Goal: Task Accomplishment & Management: Use online tool/utility

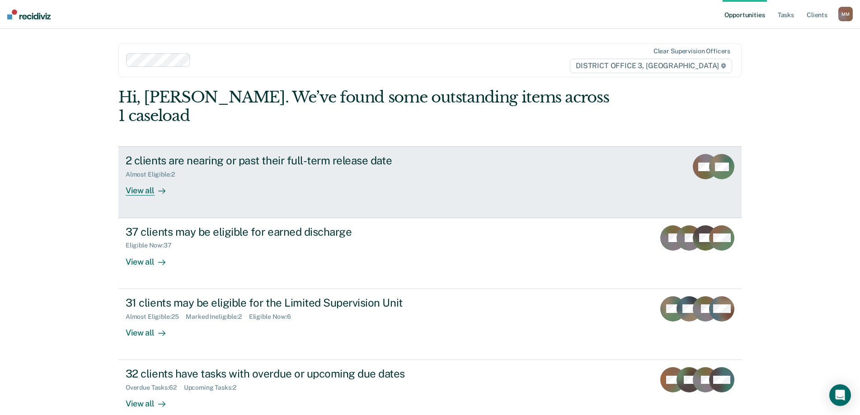
click at [143, 178] on div "View all" at bounding box center [151, 187] width 51 height 18
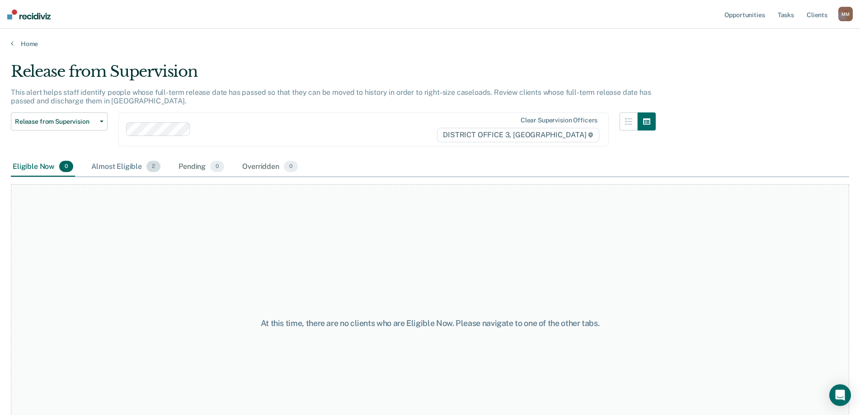
click at [138, 172] on div "Almost Eligible 2" at bounding box center [125, 167] width 73 height 20
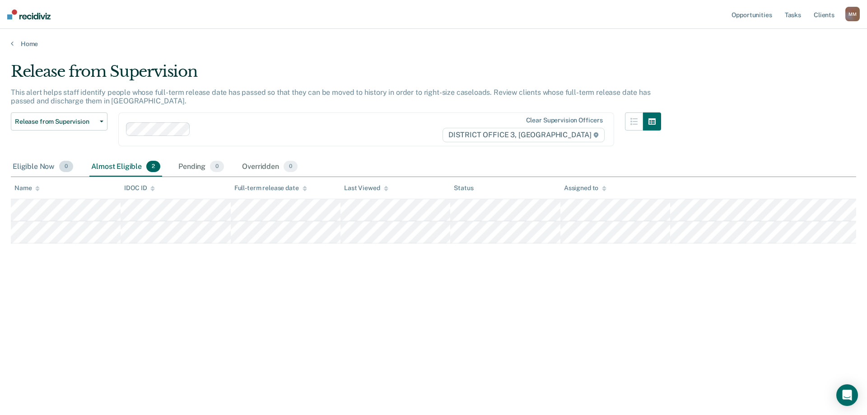
click at [28, 166] on div "Eligible Now 0" at bounding box center [43, 167] width 64 height 20
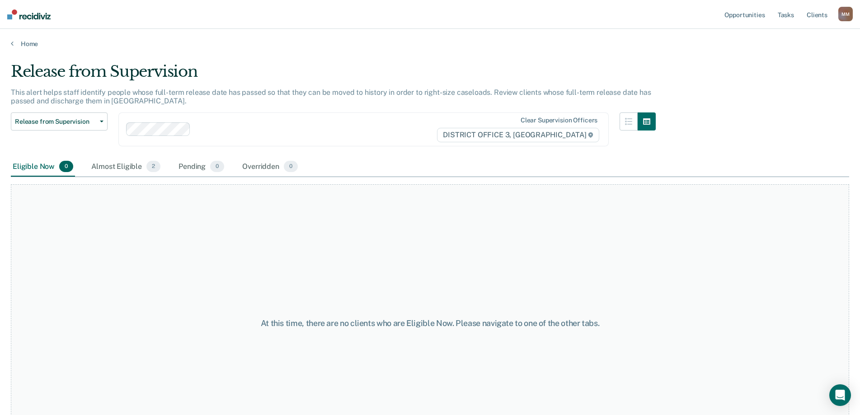
click at [18, 35] on div "Home" at bounding box center [430, 38] width 860 height 19
click at [14, 41] on link "Home" at bounding box center [430, 44] width 838 height 8
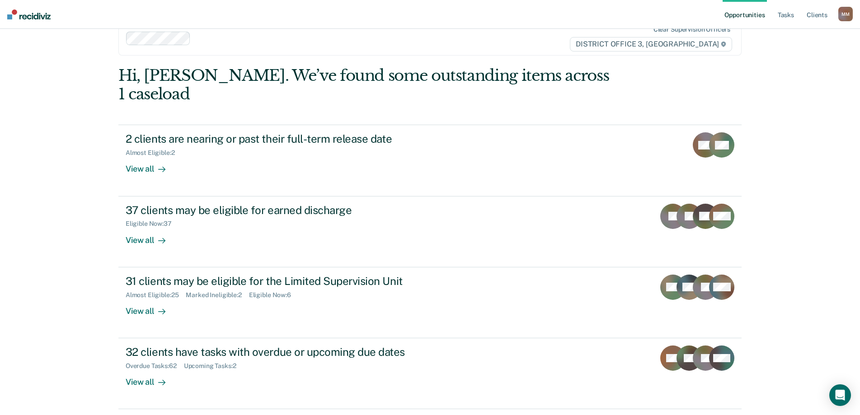
scroll to position [33, 0]
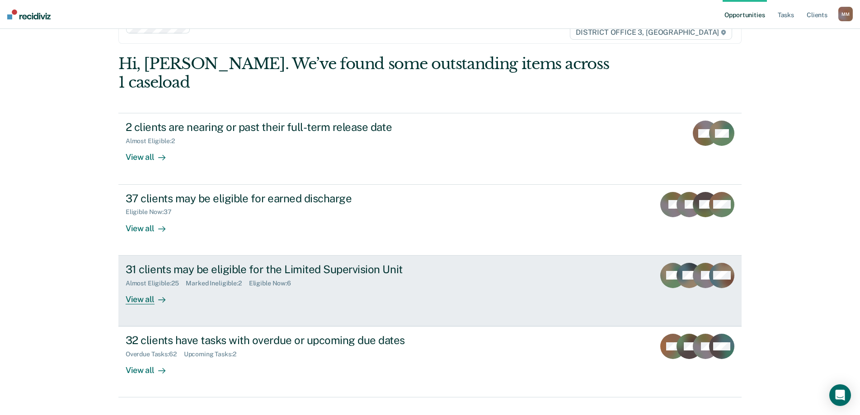
click at [135, 287] on div "View all" at bounding box center [151, 296] width 51 height 18
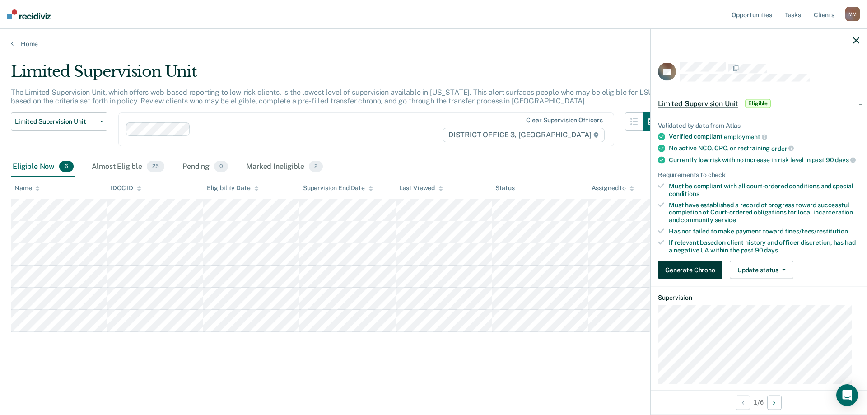
click at [673, 279] on button "Generate Chrono" at bounding box center [690, 270] width 65 height 18
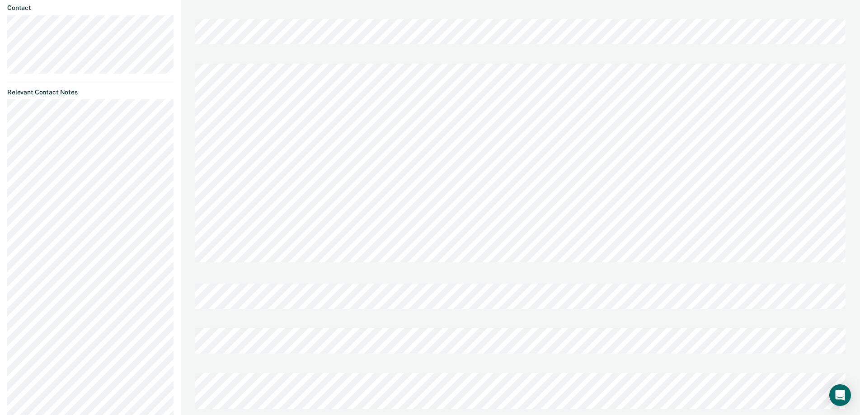
scroll to position [452, 0]
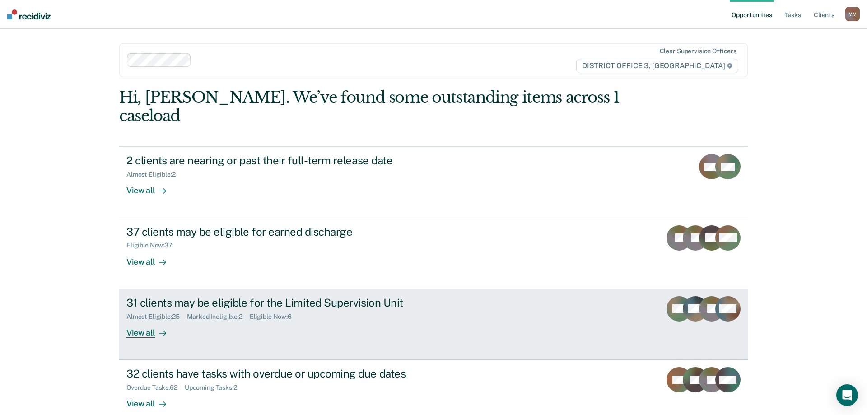
click at [144, 320] on div "View all" at bounding box center [151, 329] width 51 height 18
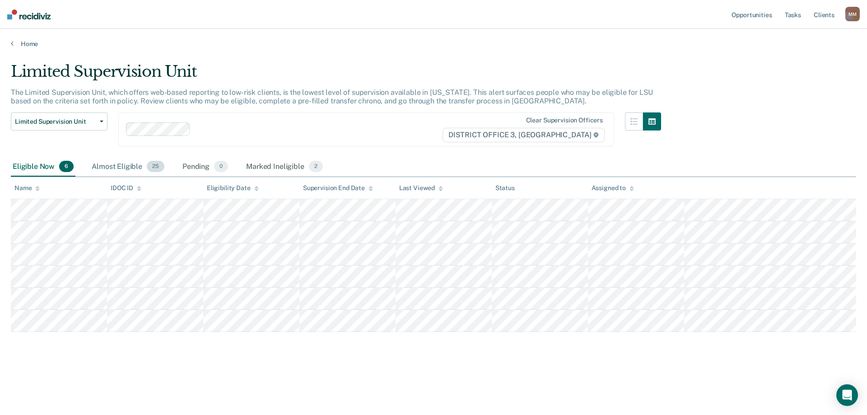
click at [106, 174] on div "Almost Eligible 25" at bounding box center [128, 167] width 76 height 20
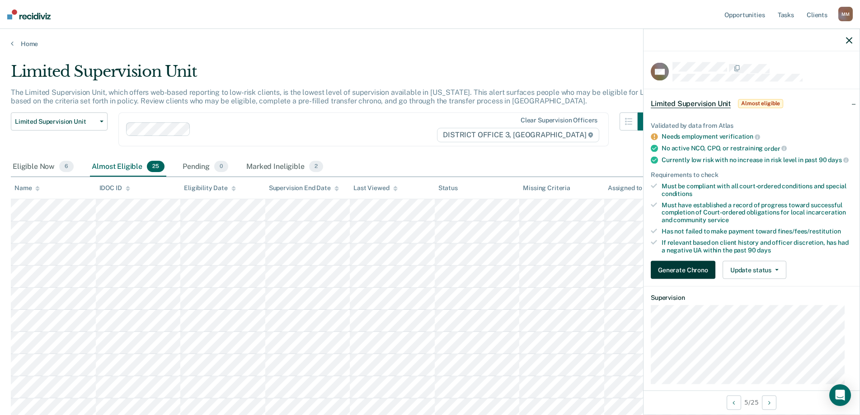
click at [661, 279] on button "Generate Chrono" at bounding box center [682, 270] width 65 height 18
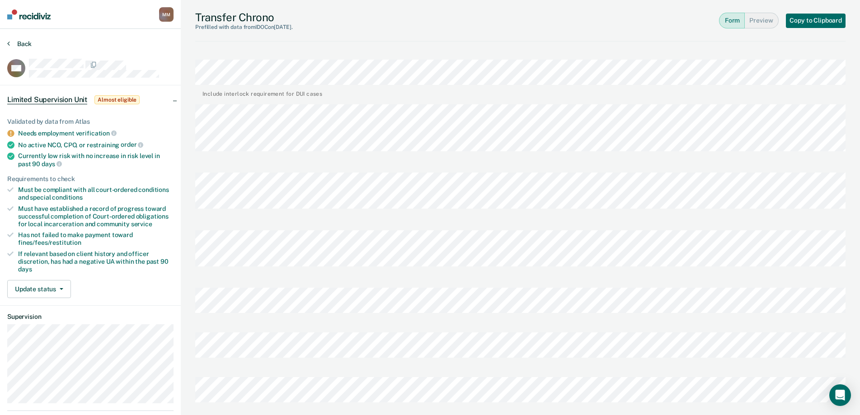
click at [27, 40] on button "Back" at bounding box center [19, 44] width 24 height 8
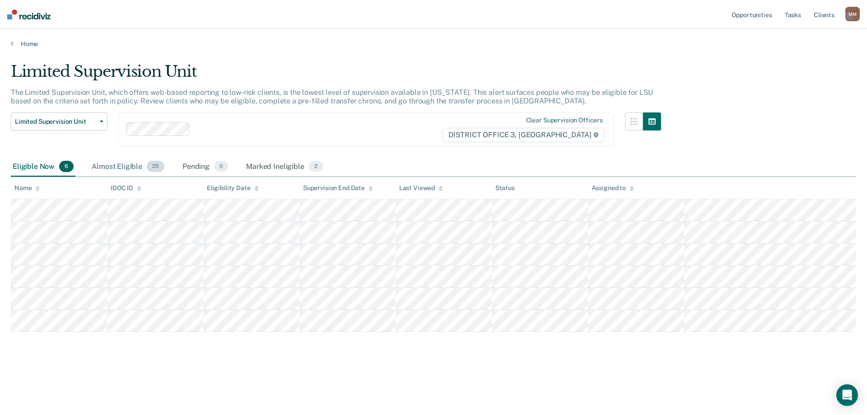
click at [105, 166] on div "Almost Eligible 25" at bounding box center [128, 167] width 76 height 20
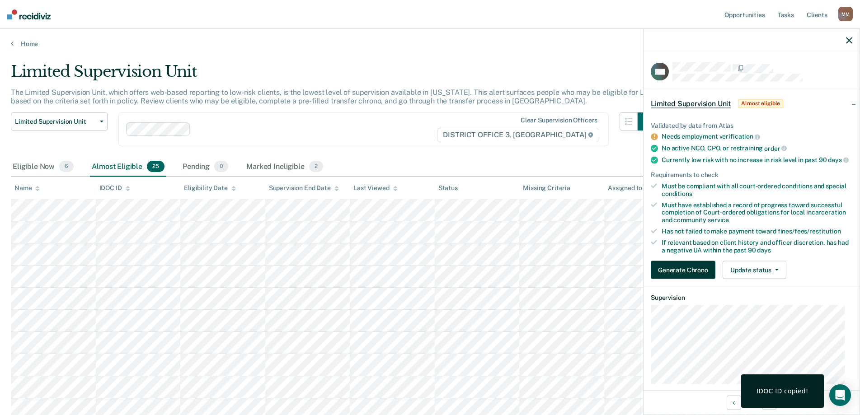
click at [677, 278] on button "Generate Chrono" at bounding box center [682, 270] width 65 height 18
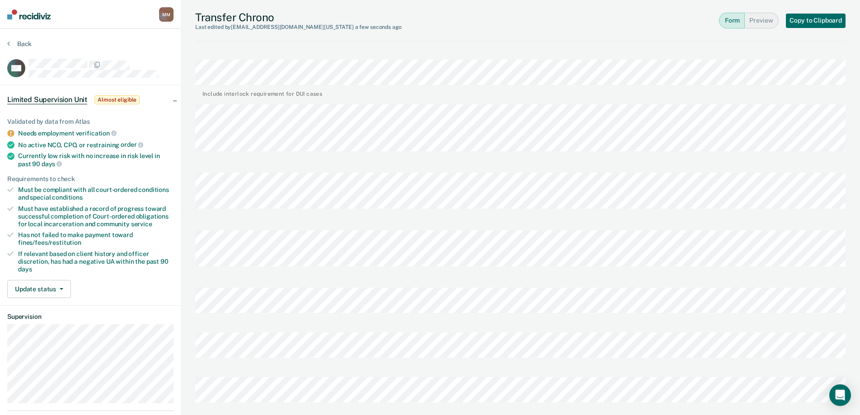
click at [166, 147] on div "Martinez, Mona M M Profile How it works Log Out Back CW Limited Supervision Uni…" at bounding box center [430, 383] width 860 height 767
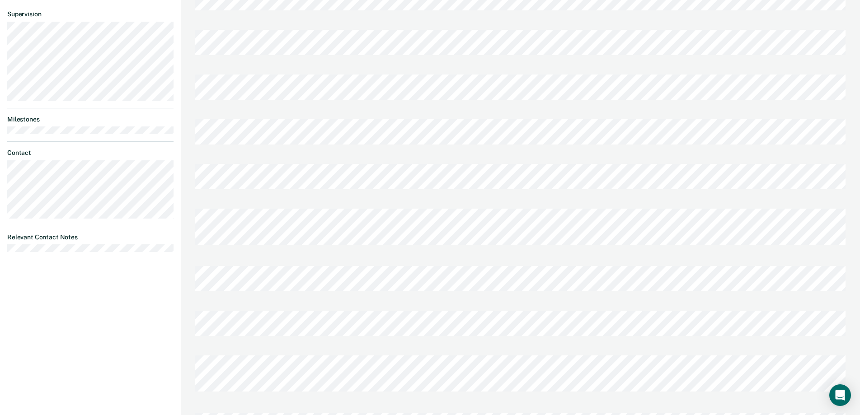
scroll to position [316, 0]
